Goal: Transaction & Acquisition: Purchase product/service

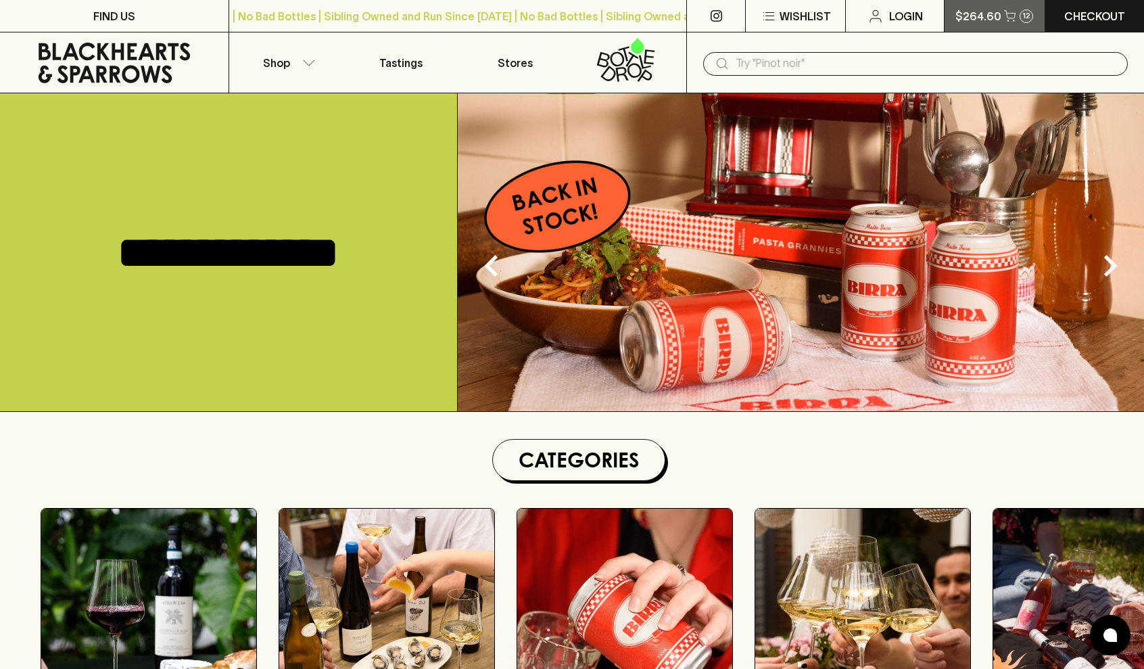
click at [999, 24] on button "$264.60 12" at bounding box center [994, 16] width 99 height 32
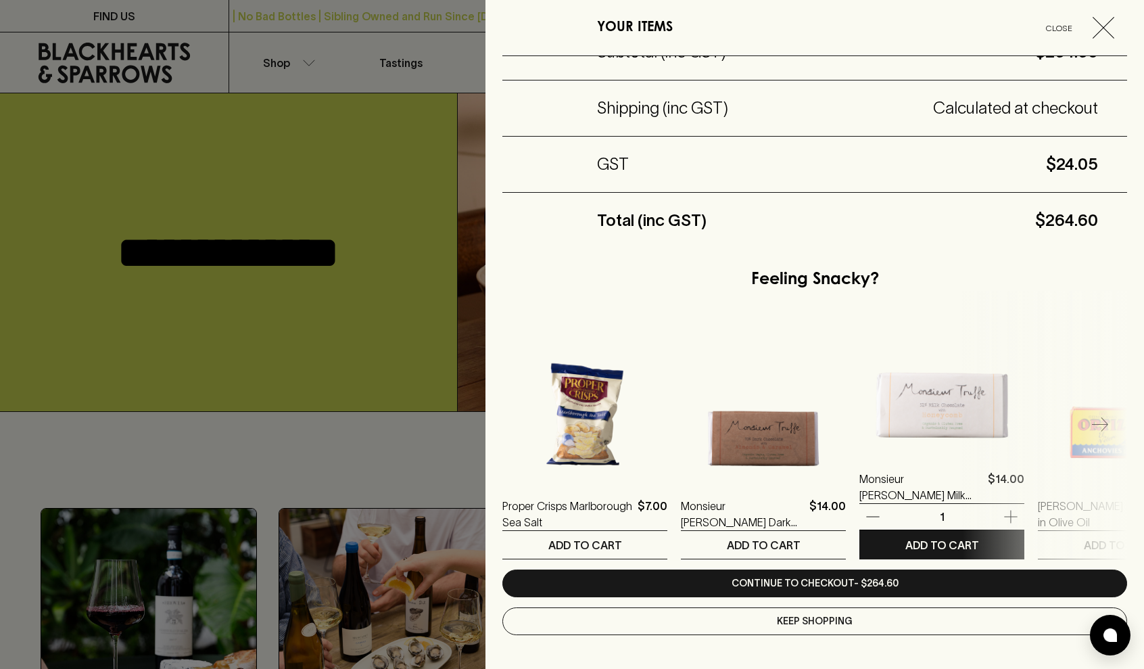
scroll to position [447, 0]
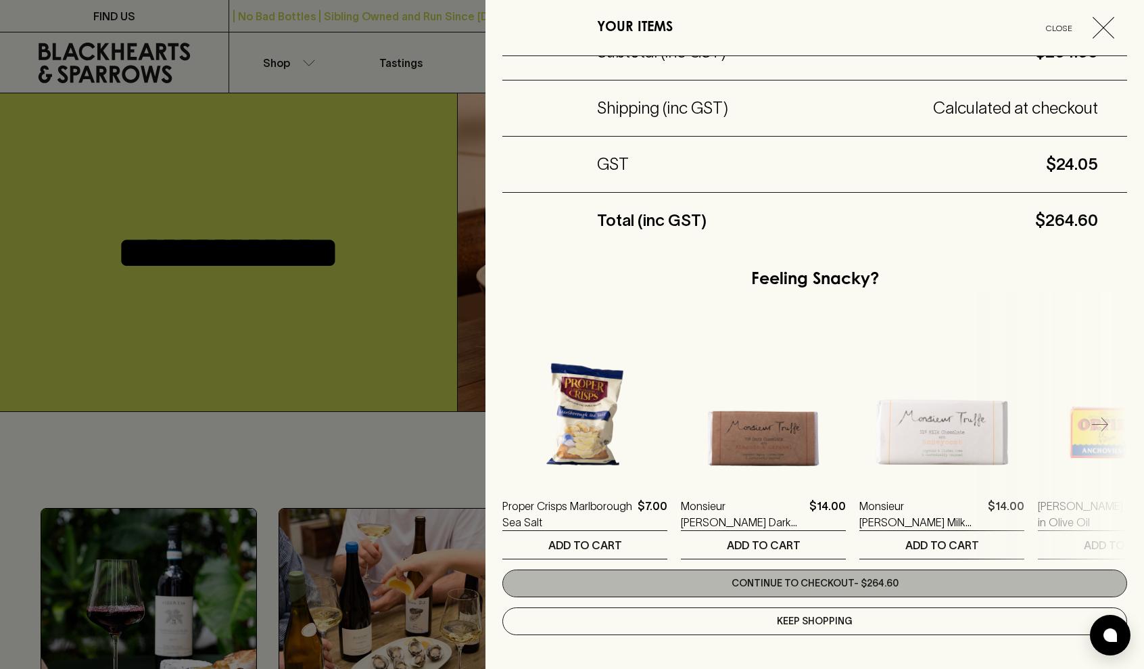
click at [820, 584] on link "Continue to checkout - $264.60" at bounding box center [815, 583] width 625 height 28
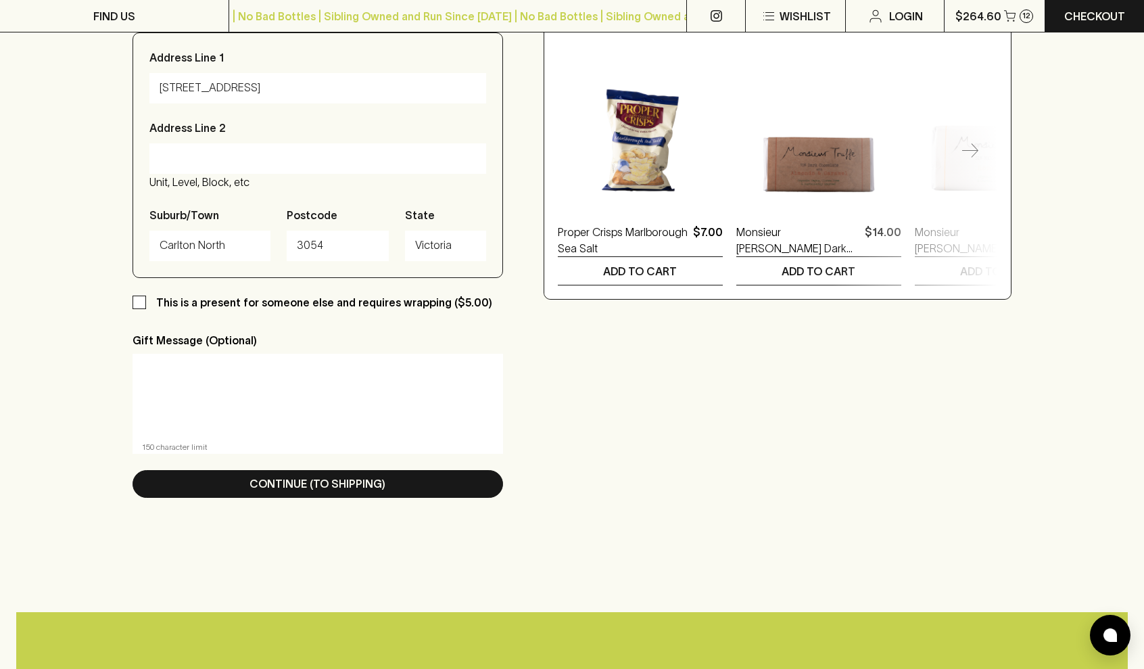
scroll to position [677, 0]
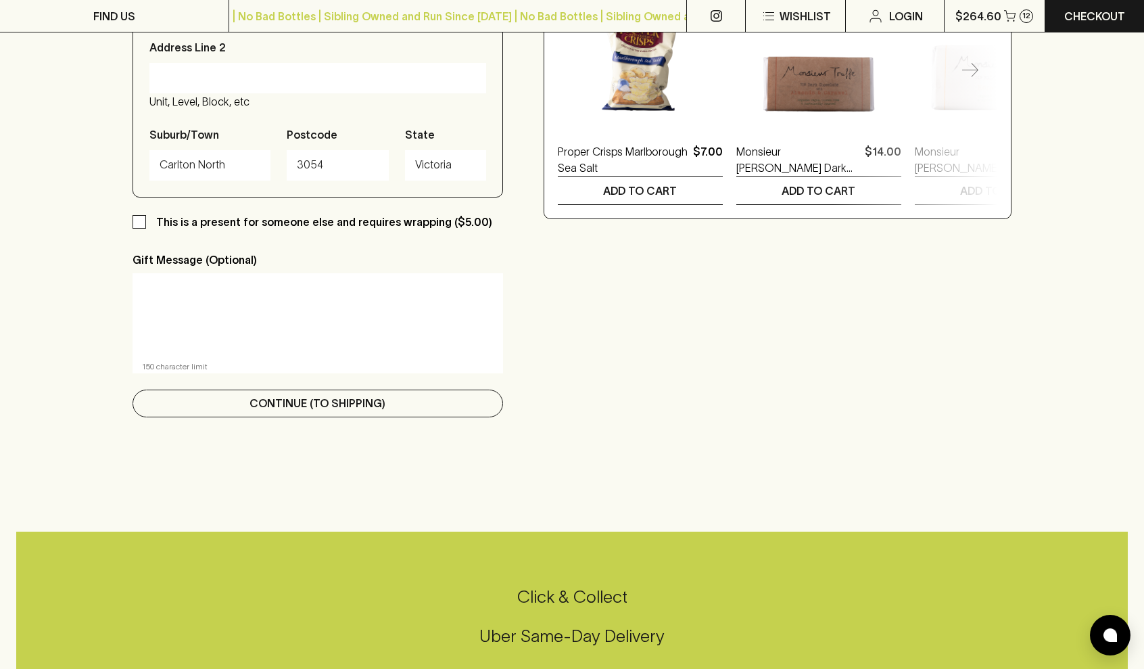
click at [304, 404] on p "Continue (To Shipping)" at bounding box center [318, 403] width 136 height 16
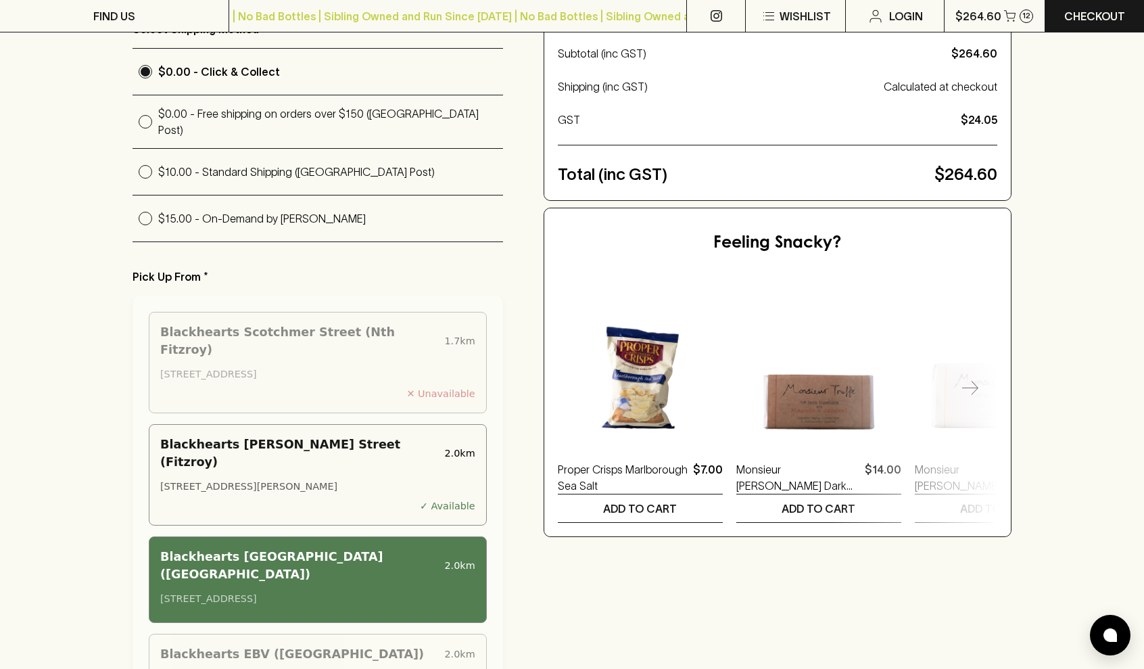
scroll to position [431, 0]
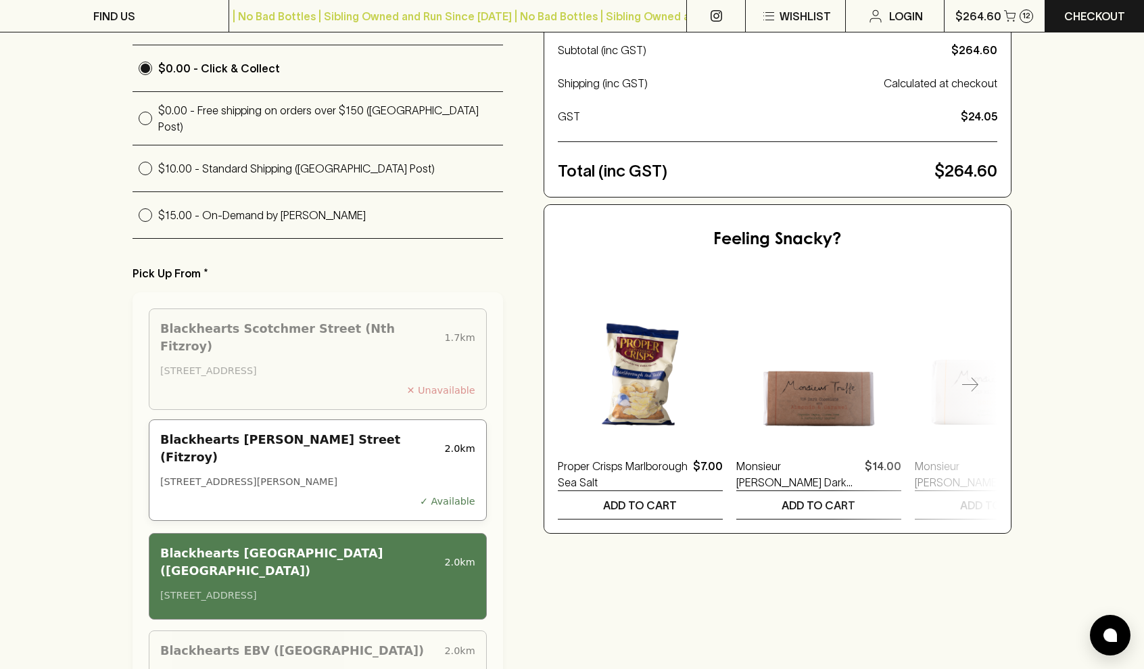
click at [372, 475] on div "123 Smith Street, Fitzroy VIC 3065, Australia" at bounding box center [317, 482] width 315 height 15
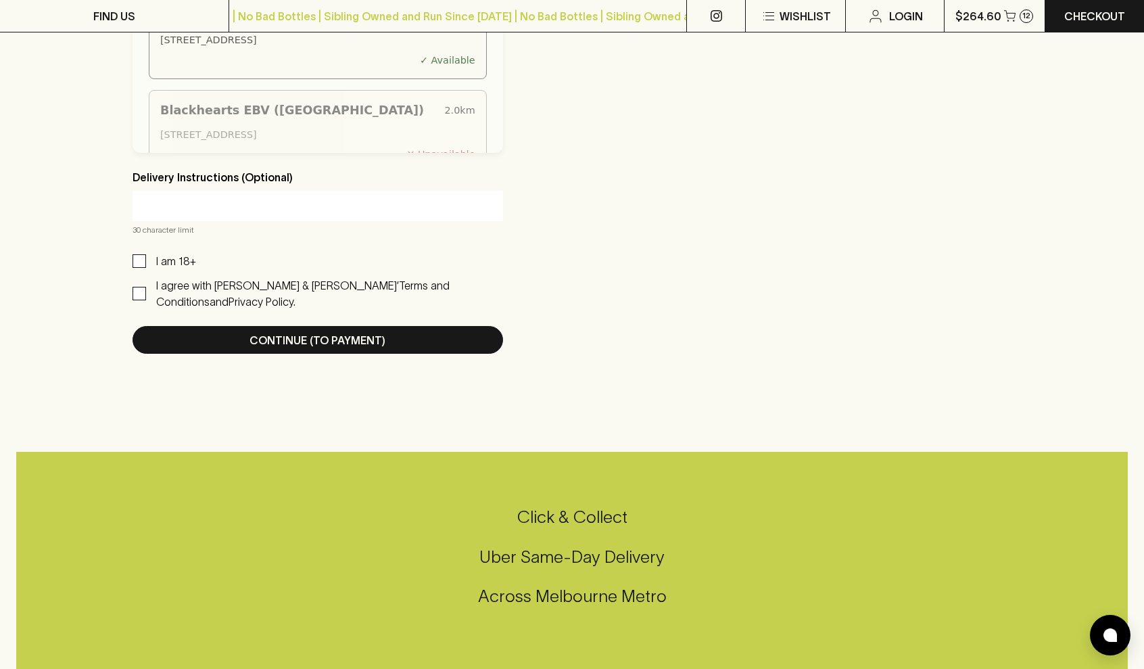
scroll to position [972, 0]
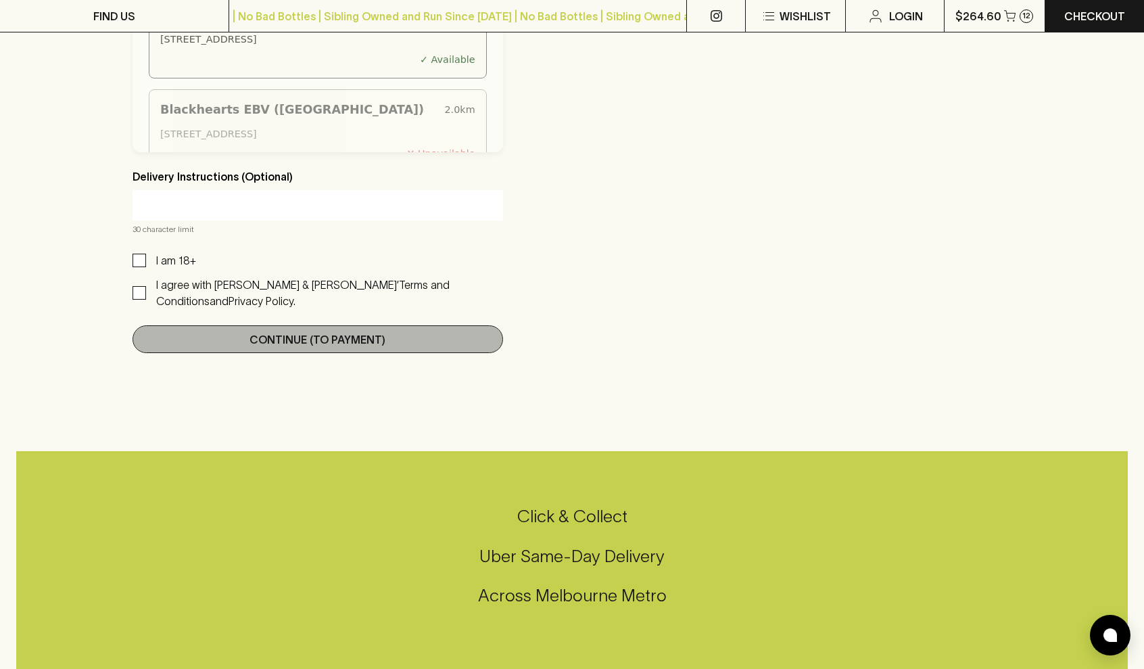
click at [409, 346] on button "Continue (To Payment)" at bounding box center [318, 339] width 371 height 28
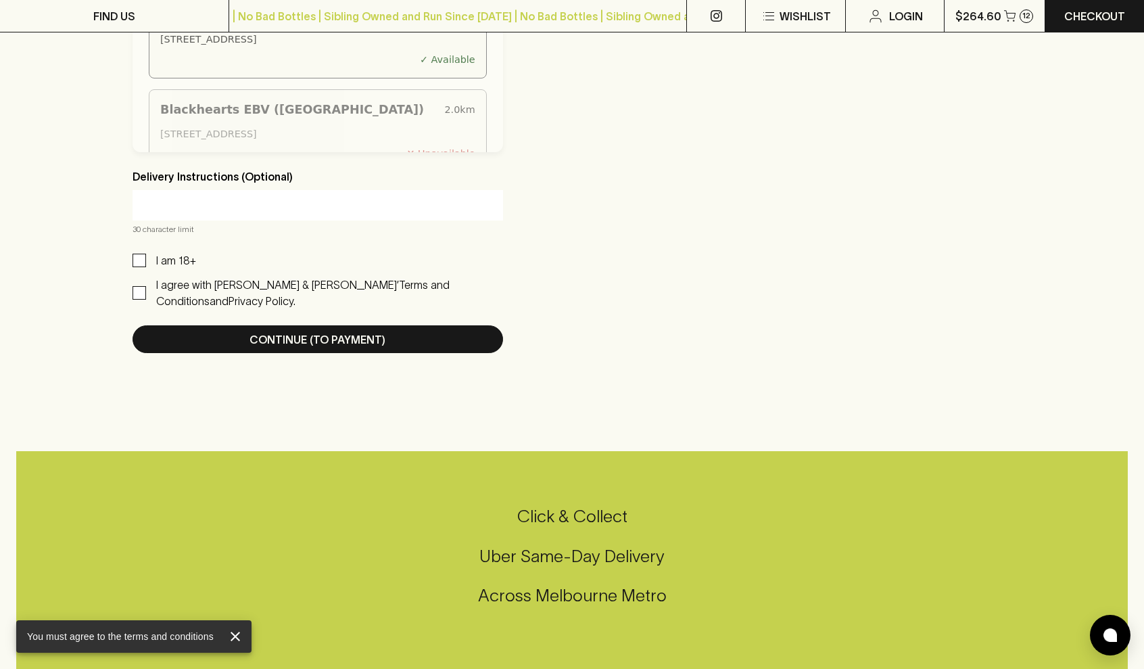
click at [266, 282] on p "I agree with Blackhearts & Sparrows’" at bounding box center [277, 285] width 243 height 12
click at [146, 286] on input "I agree with Blackhearts & Sparrows’ Terms and Conditions and Privacy Policy." at bounding box center [140, 293] width 14 height 14
checkbox input "true"
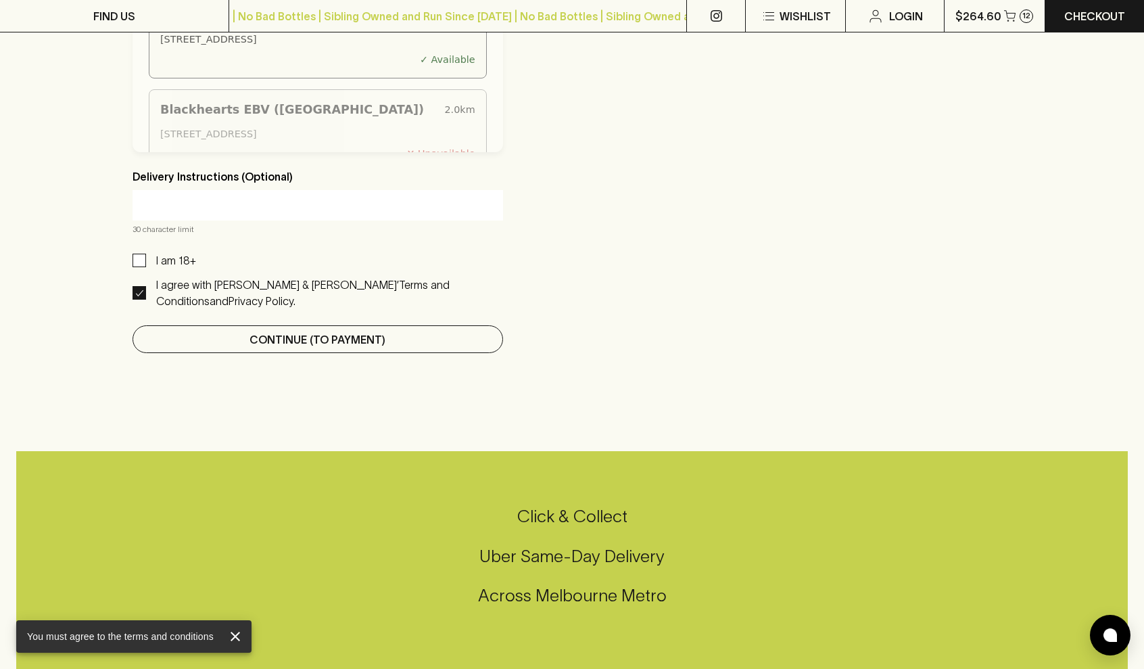
click at [229, 329] on button "Continue (To Payment)" at bounding box center [318, 339] width 371 height 28
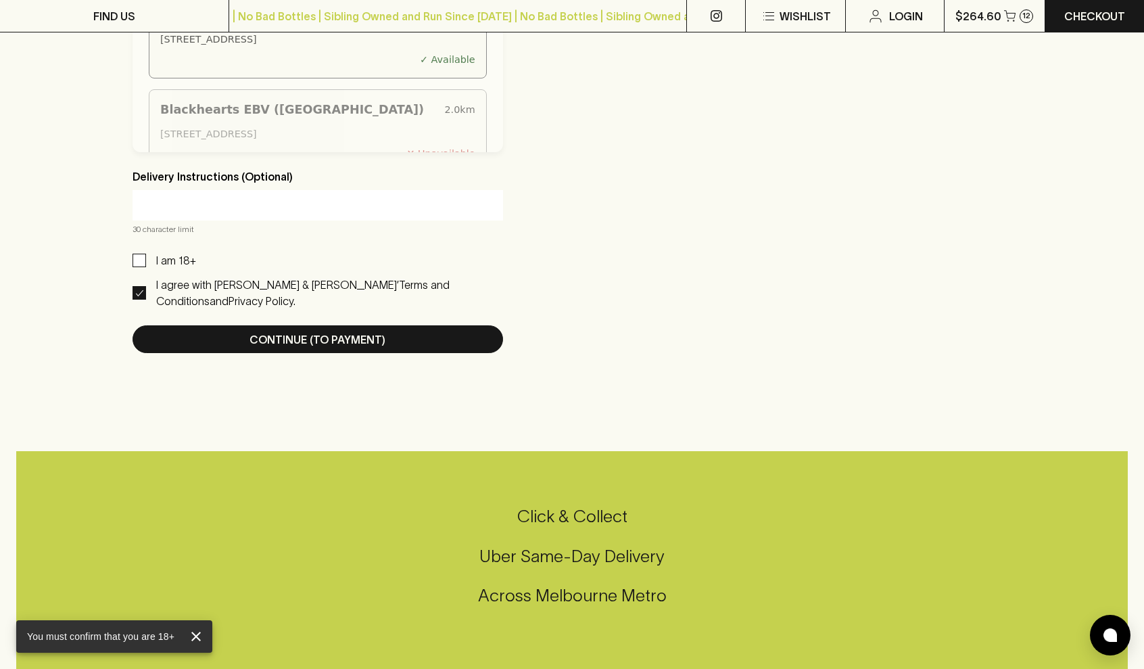
click at [168, 262] on p "I am 18+" at bounding box center [176, 260] width 40 height 16
click at [146, 262] on input "I am 18+" at bounding box center [140, 261] width 14 height 14
checkbox input "true"
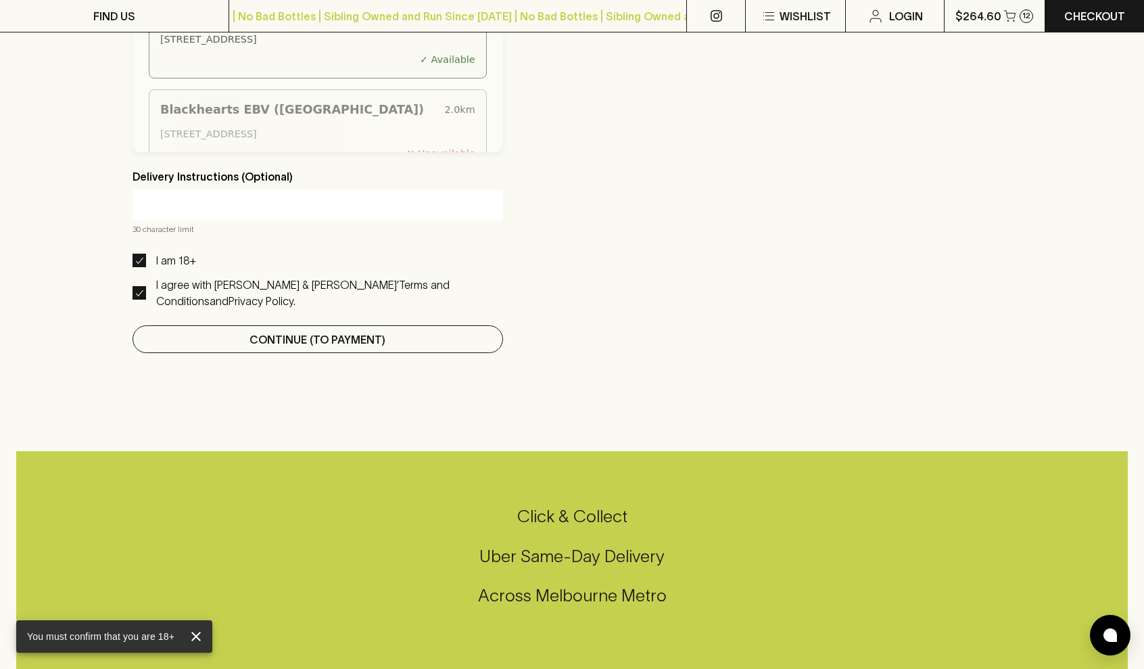
click at [252, 338] on p "Continue (To Payment)" at bounding box center [318, 339] width 136 height 16
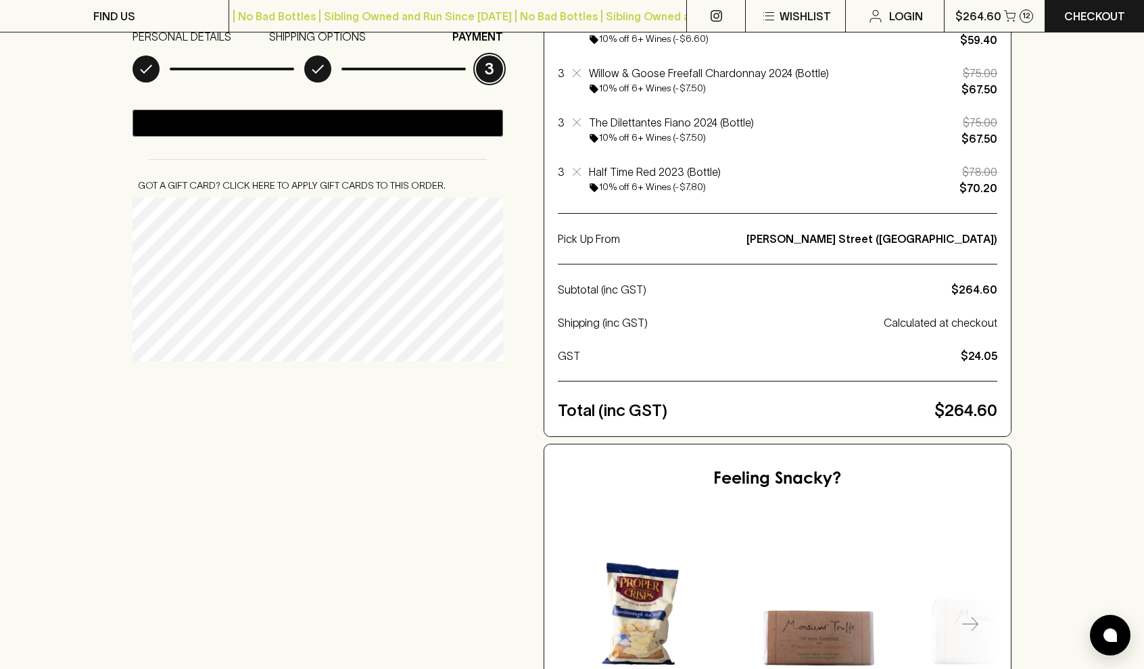
scroll to position [193, 0]
